Goal: Use online tool/utility: Utilize a website feature to perform a specific function

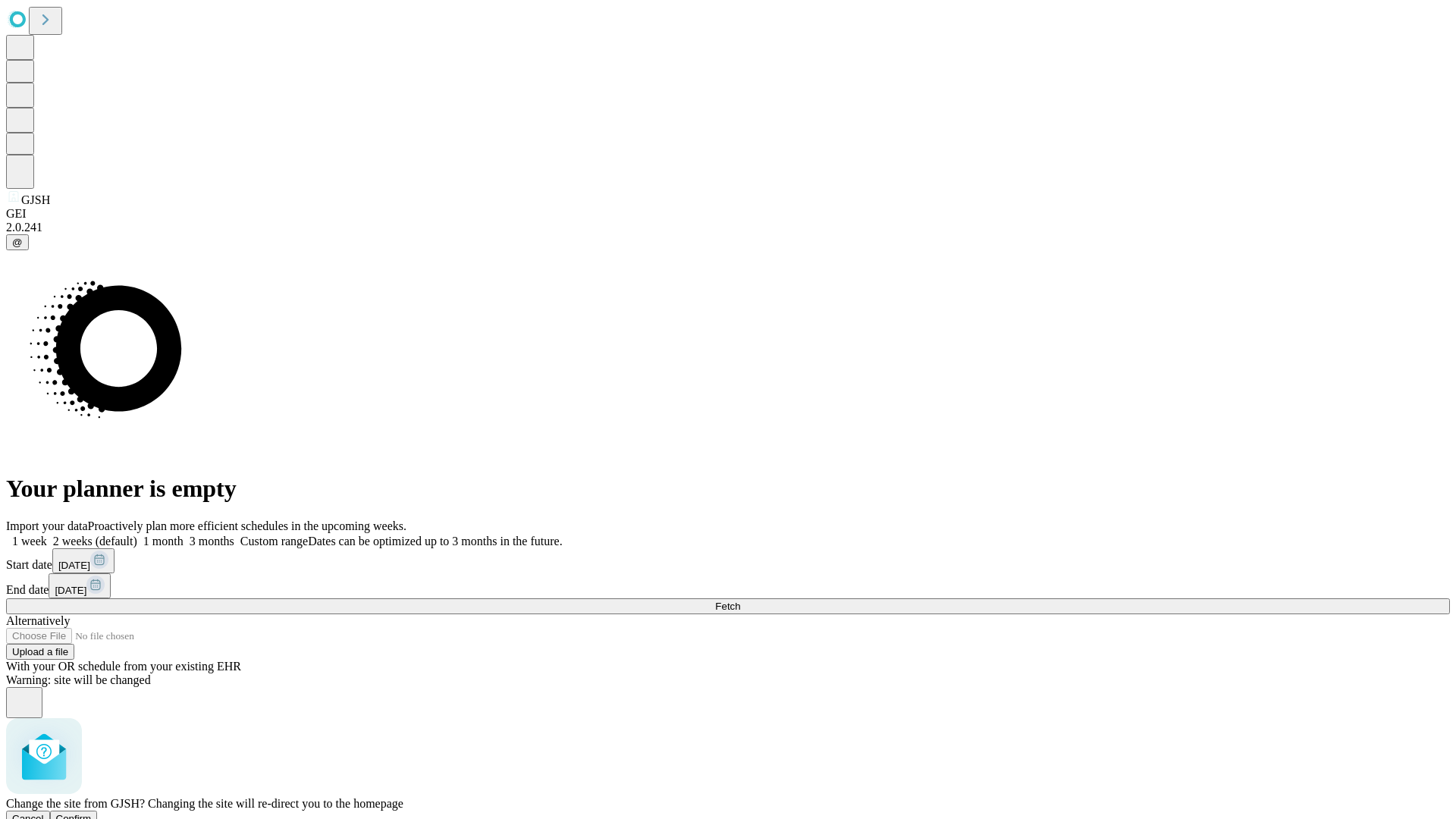
click at [92, 813] on span "Confirm" at bounding box center [74, 818] width 36 height 11
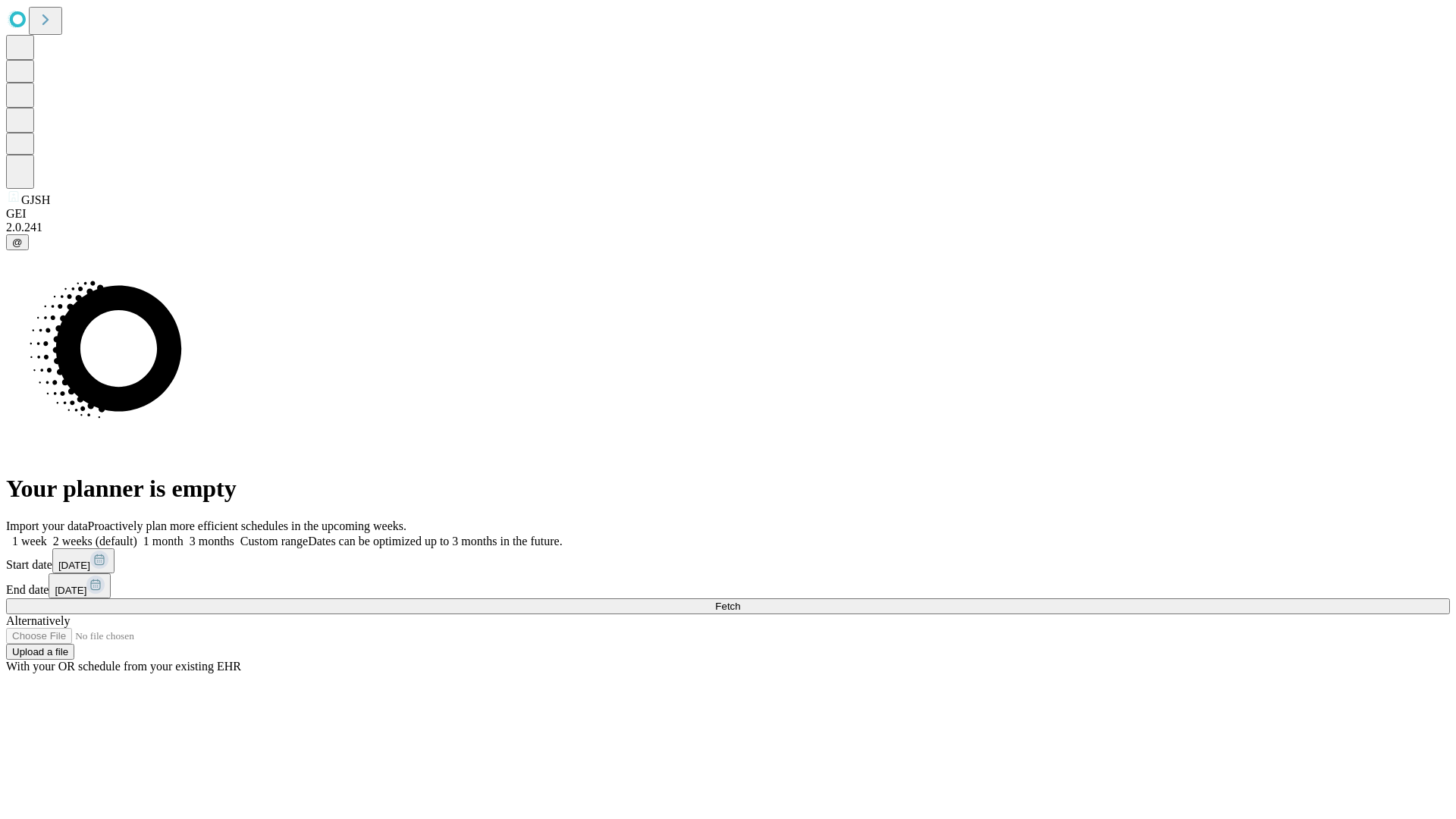
click at [47, 535] on label "1 week" at bounding box center [26, 541] width 41 height 13
click at [740, 601] on span "Fetch" at bounding box center [728, 606] width 25 height 11
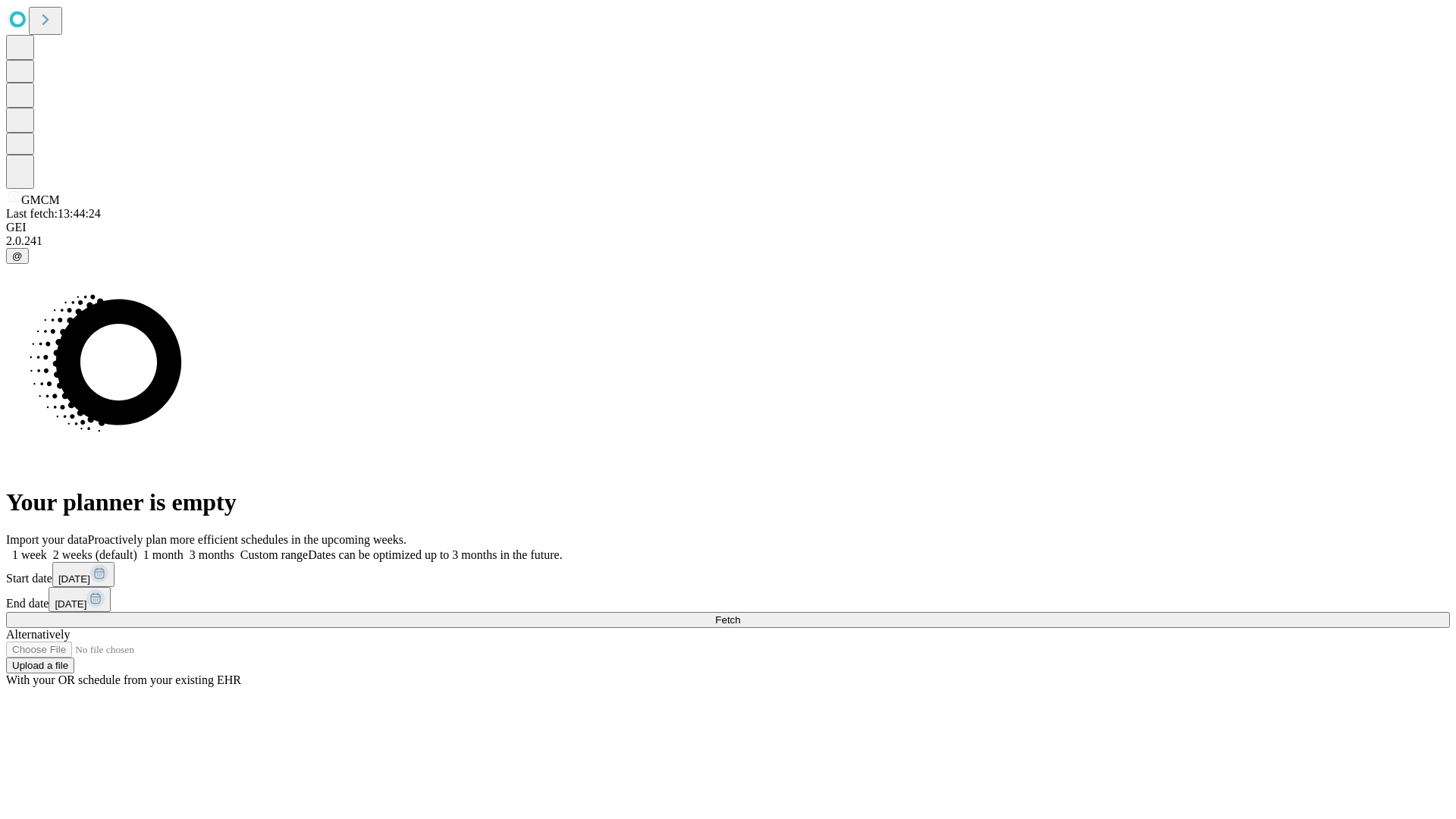
click at [47, 549] on label "1 week" at bounding box center [26, 555] width 41 height 13
click at [740, 615] on span "Fetch" at bounding box center [728, 620] width 25 height 11
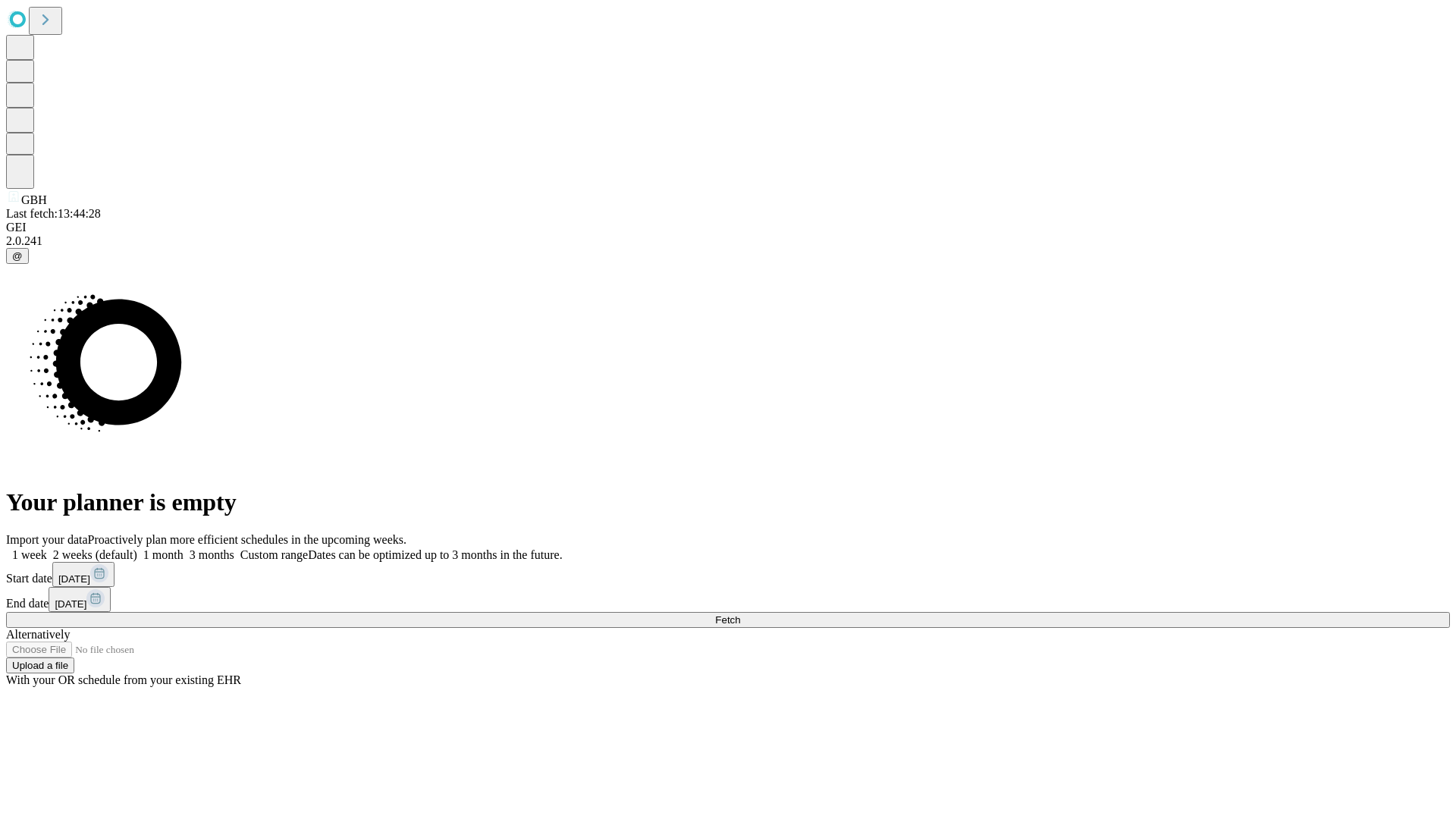
click at [47, 549] on label "1 week" at bounding box center [26, 555] width 41 height 13
click at [740, 615] on span "Fetch" at bounding box center [728, 620] width 25 height 11
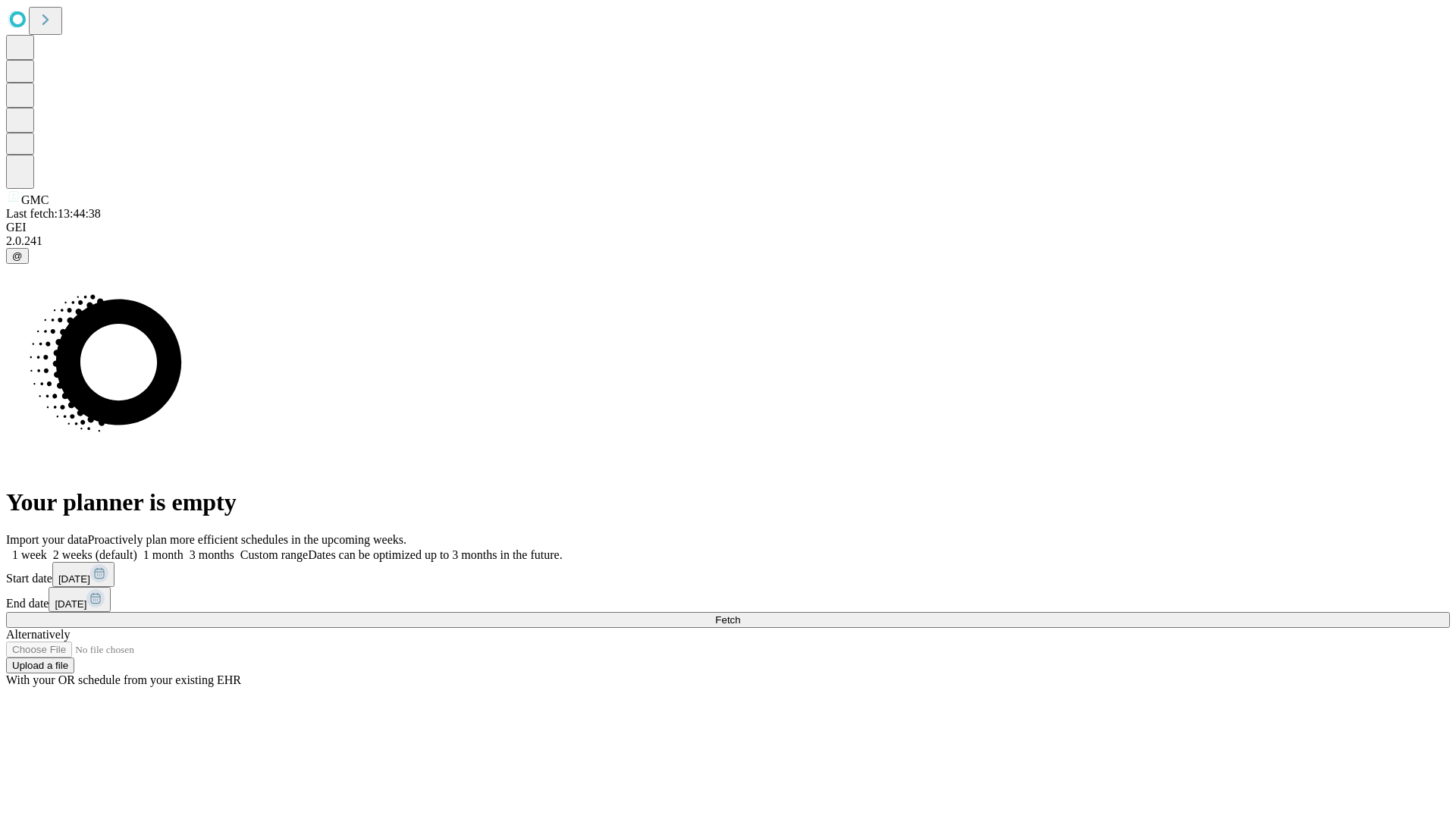
click at [740, 615] on span "Fetch" at bounding box center [728, 620] width 25 height 11
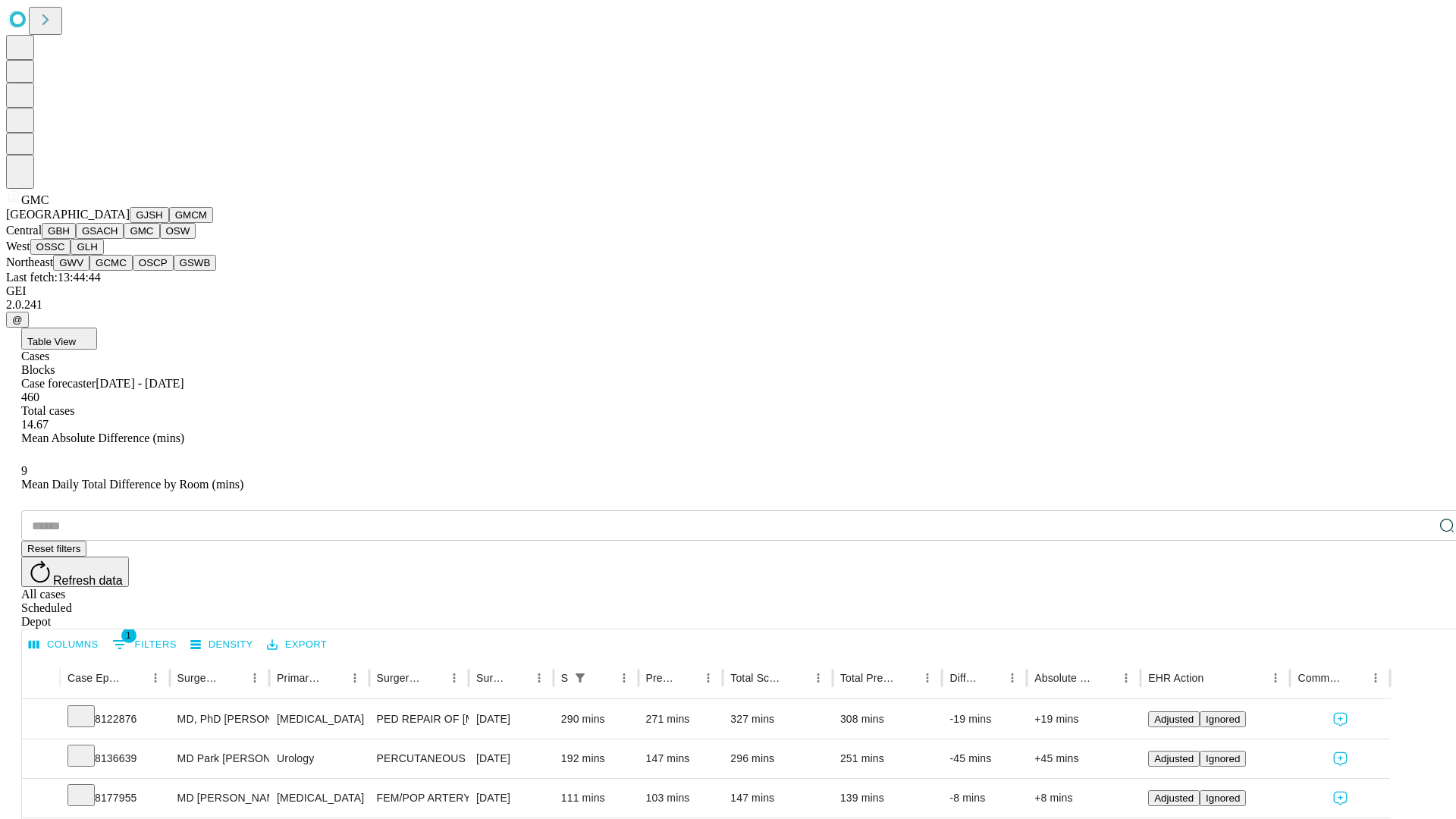
click at [160, 239] on button "OSW" at bounding box center [178, 230] width 37 height 16
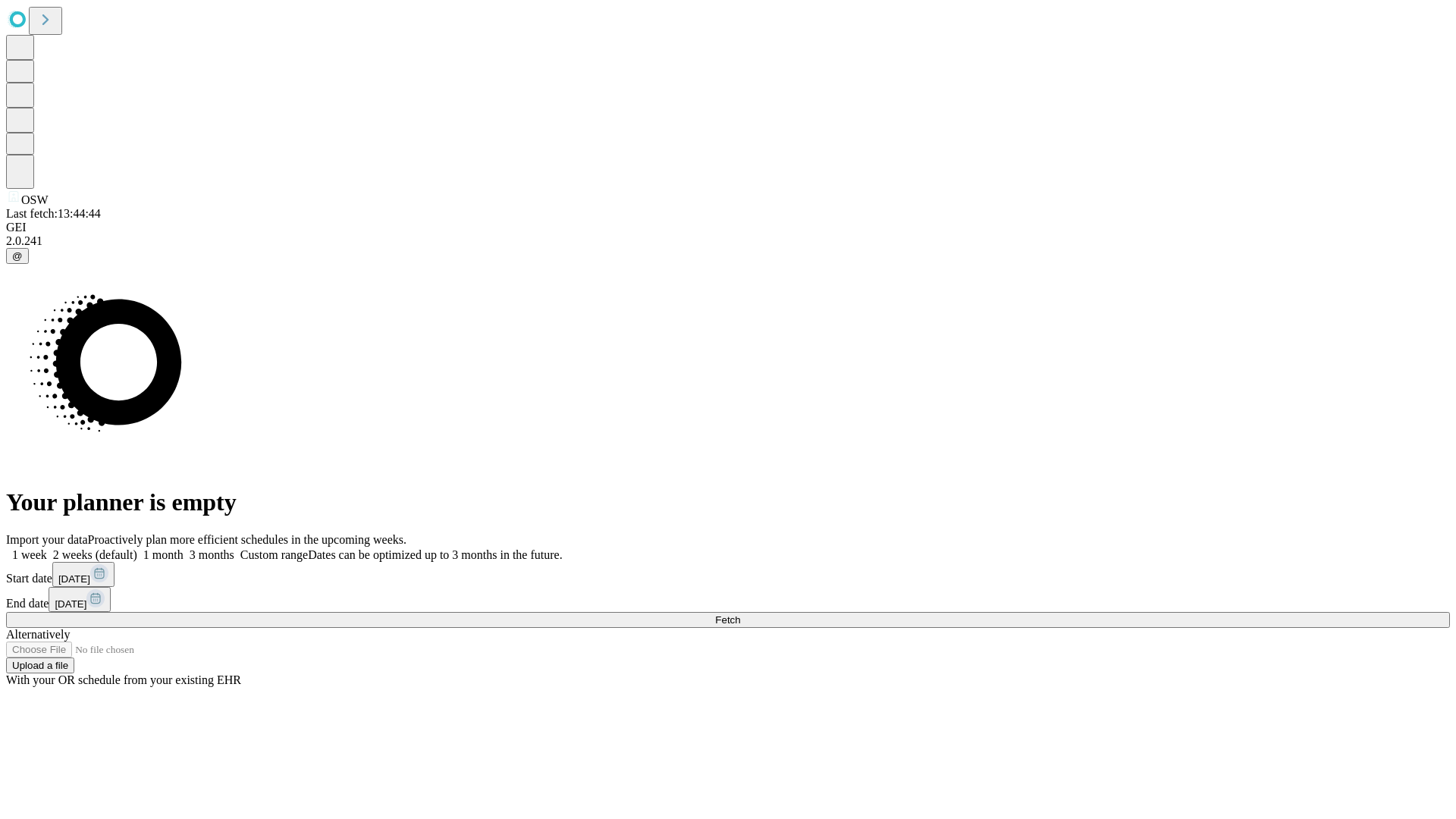
click at [47, 549] on label "1 week" at bounding box center [26, 555] width 41 height 13
click at [740, 615] on span "Fetch" at bounding box center [728, 620] width 25 height 11
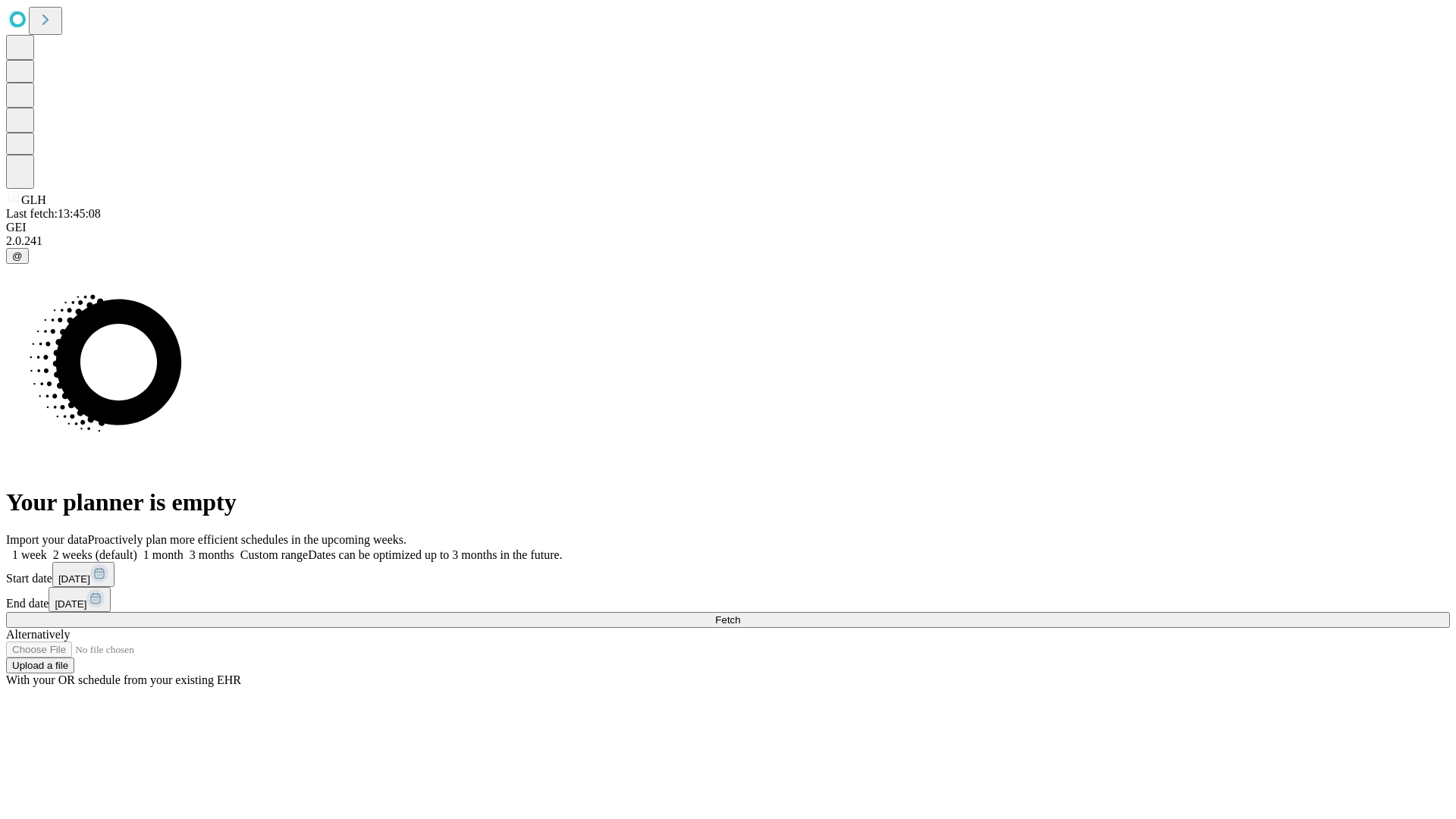
click at [47, 549] on label "1 week" at bounding box center [26, 555] width 41 height 13
click at [740, 615] on span "Fetch" at bounding box center [728, 620] width 25 height 11
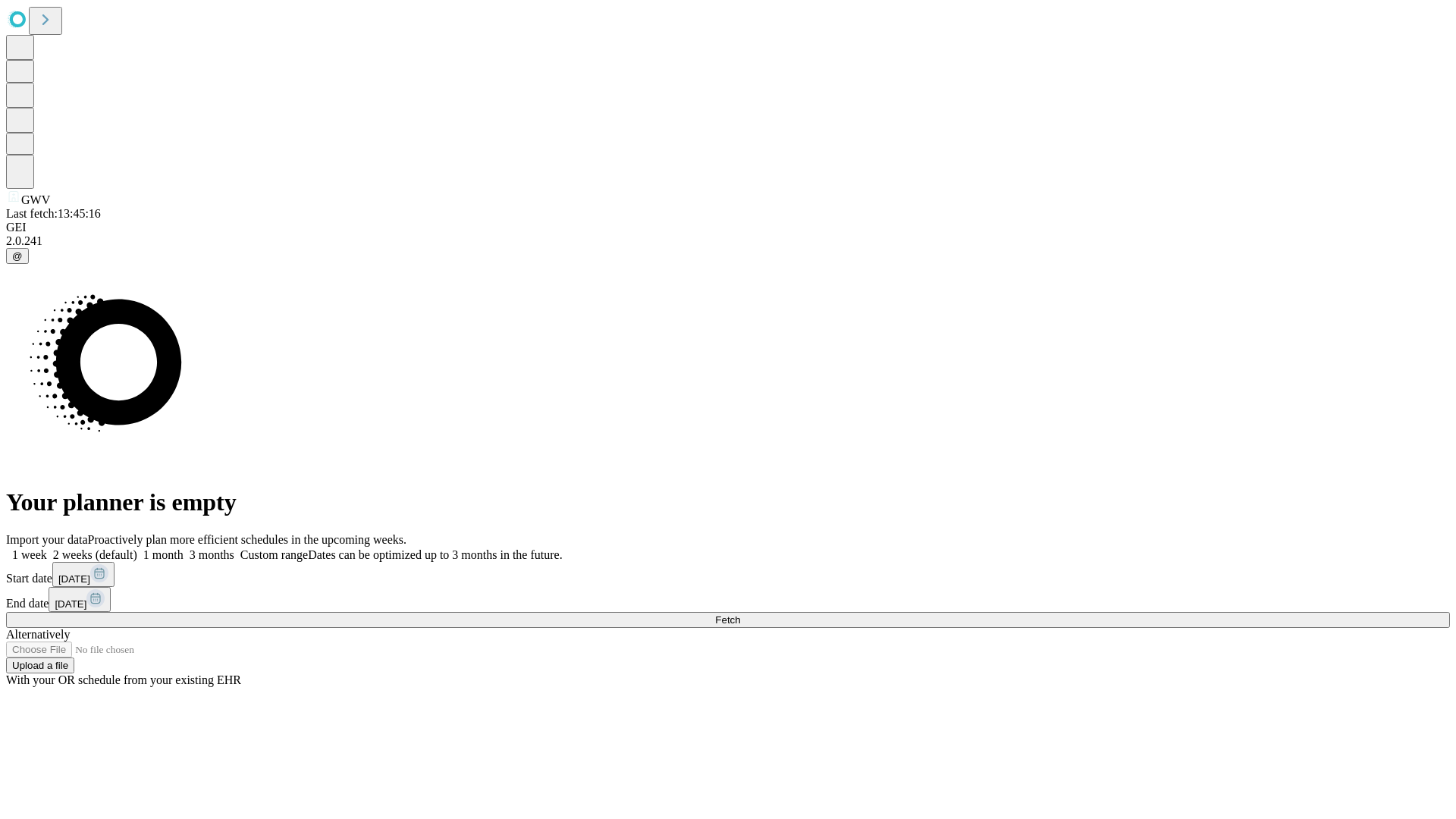
click at [47, 549] on label "1 week" at bounding box center [26, 555] width 41 height 13
click at [740, 615] on span "Fetch" at bounding box center [728, 620] width 25 height 11
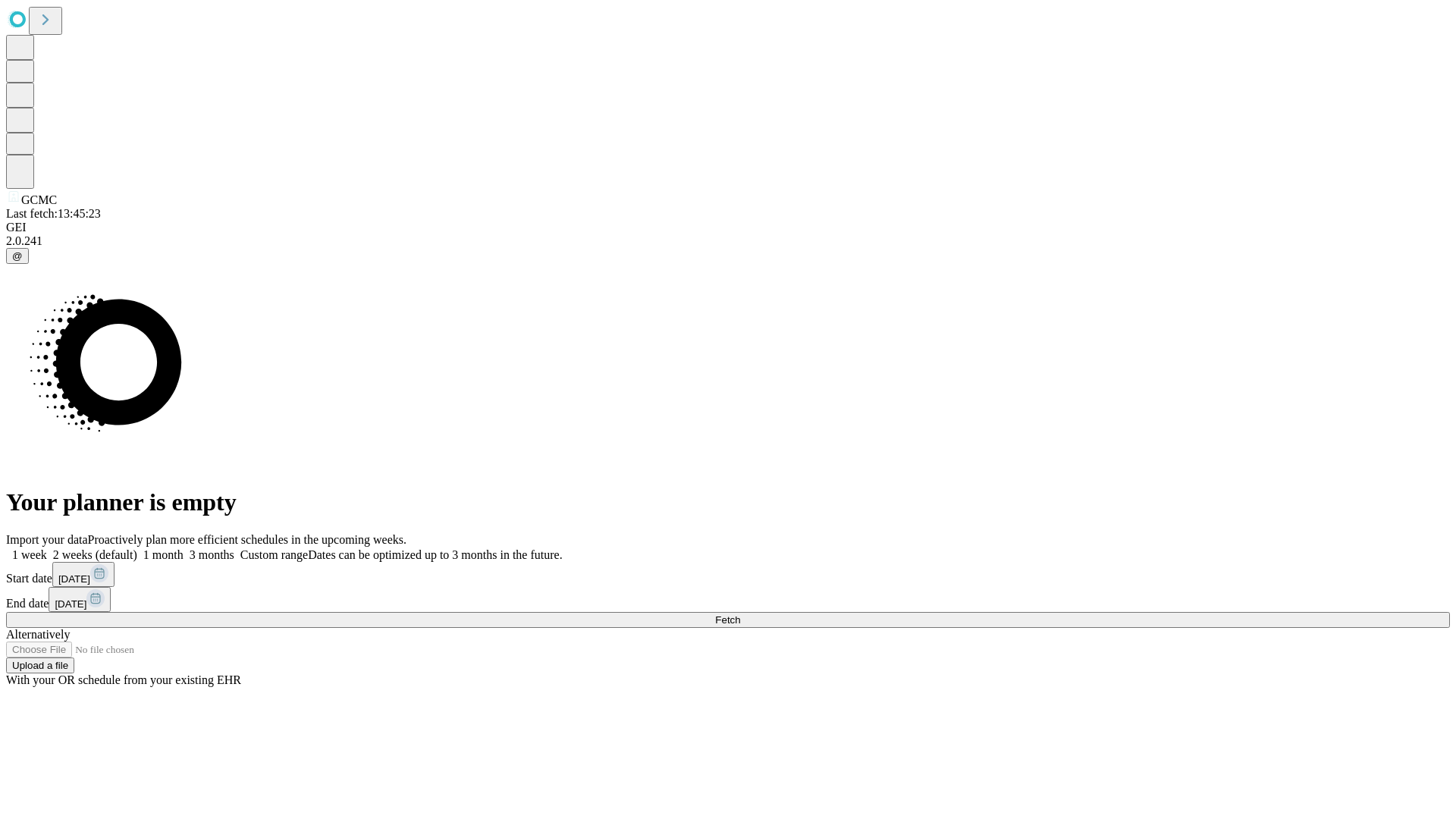
click at [47, 549] on label "1 week" at bounding box center [26, 555] width 41 height 13
click at [740, 615] on span "Fetch" at bounding box center [728, 620] width 25 height 11
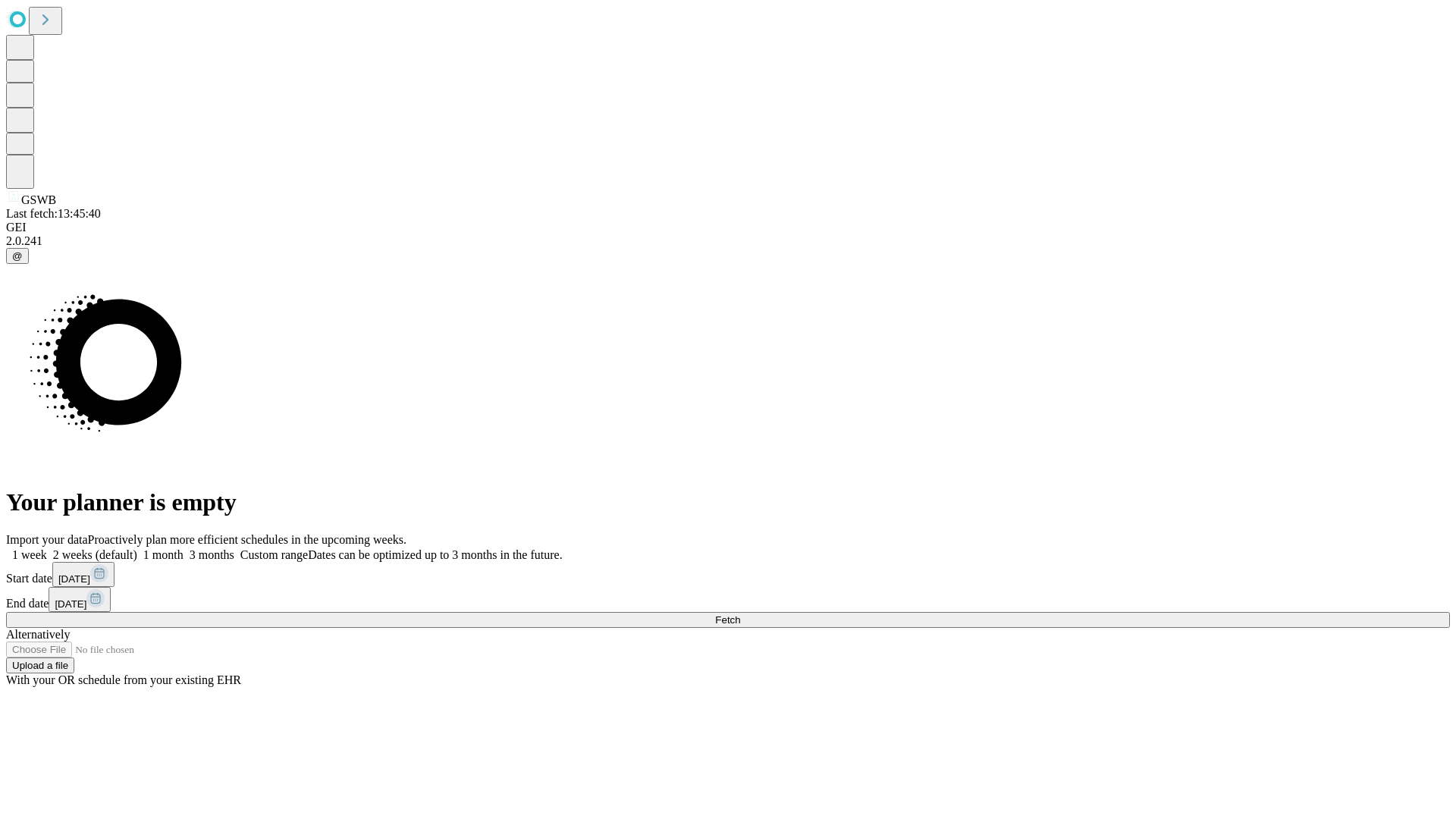
click at [740, 615] on span "Fetch" at bounding box center [728, 620] width 25 height 11
